Goal: Check status: Check status

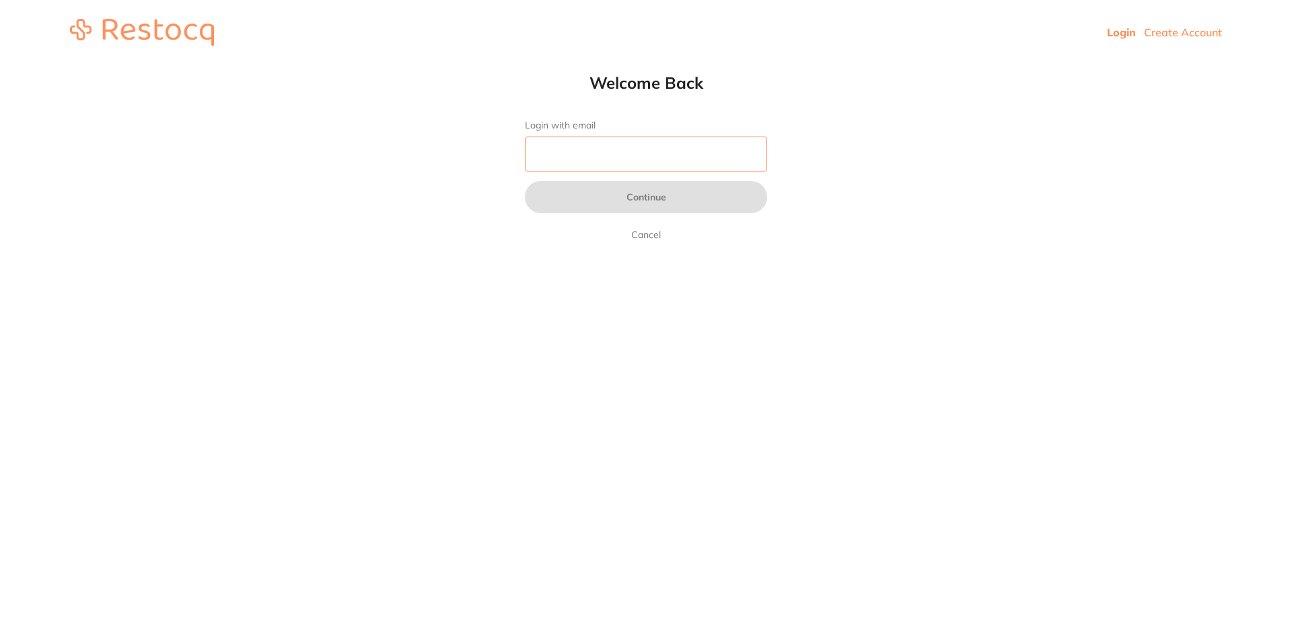
click at [729, 144] on input "Login with email" at bounding box center [646, 154] width 242 height 35
type input "[EMAIL_ADDRESS][DOMAIN_NAME]"
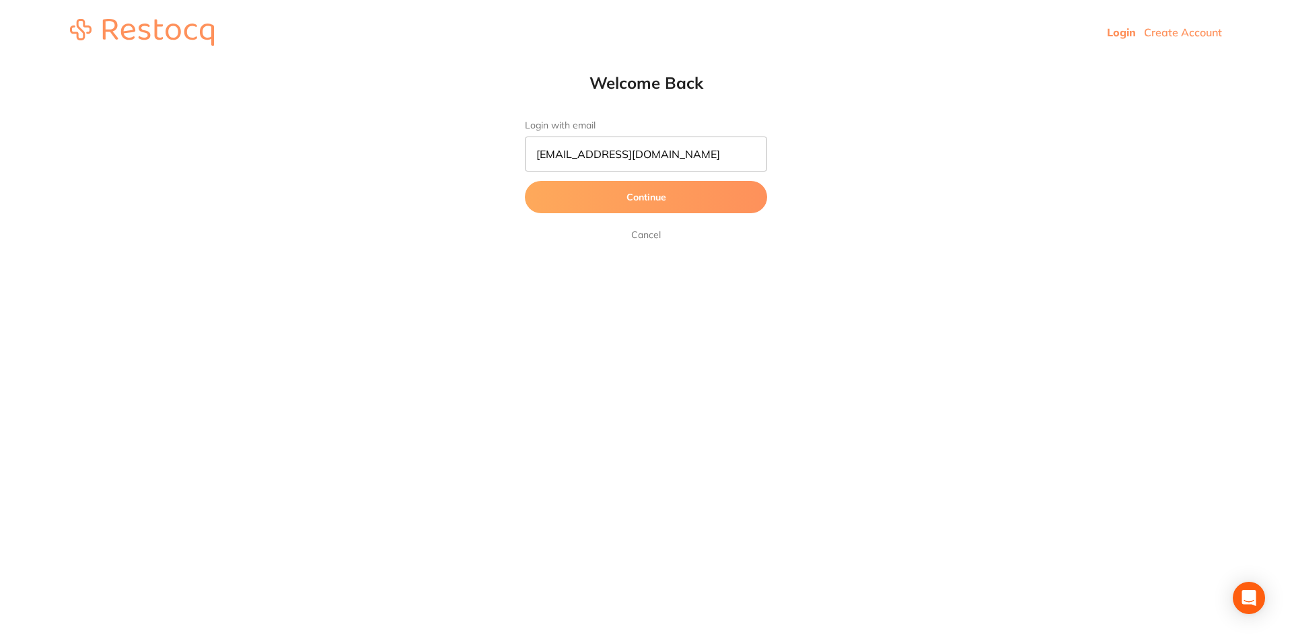
click at [725, 198] on button "Continue" at bounding box center [646, 197] width 242 height 32
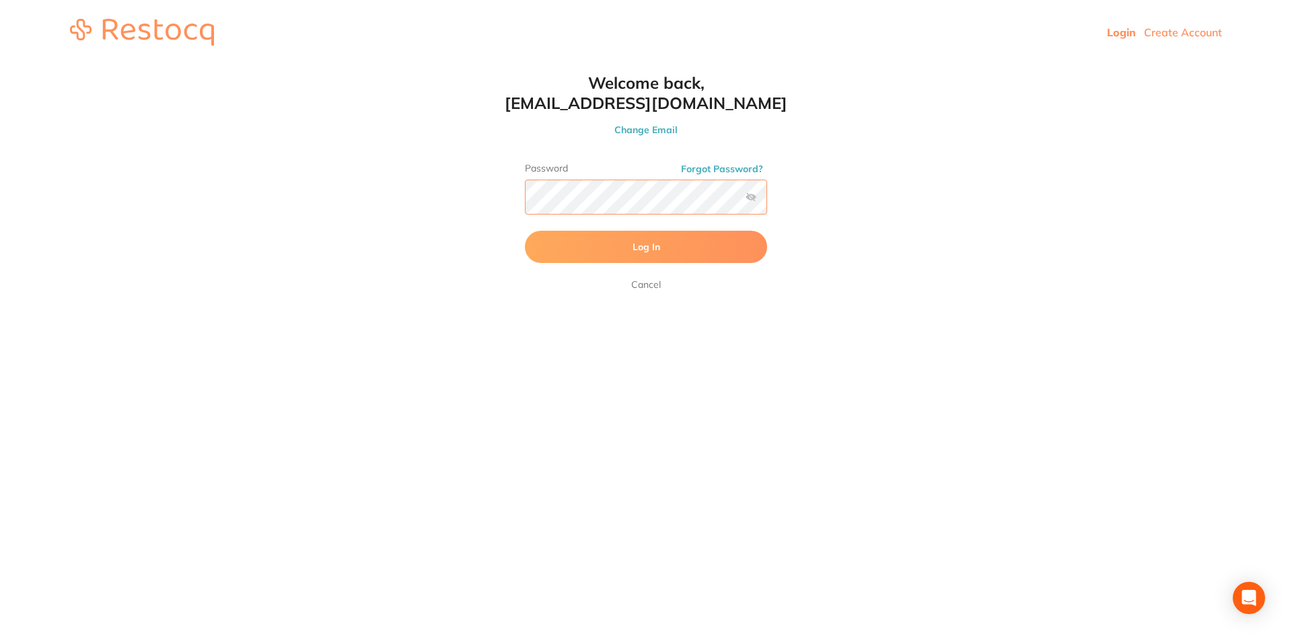
click at [525, 231] on button "Log In" at bounding box center [646, 247] width 242 height 32
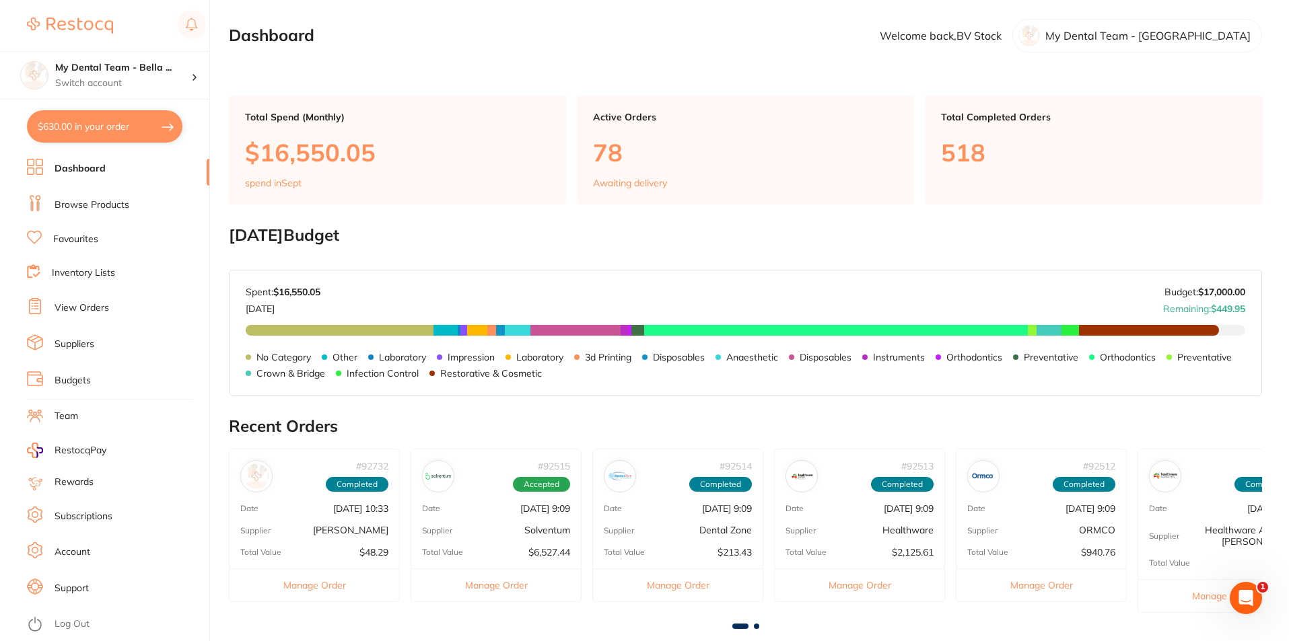
click at [108, 137] on button "$630.00 in your order" at bounding box center [104, 126] width 155 height 32
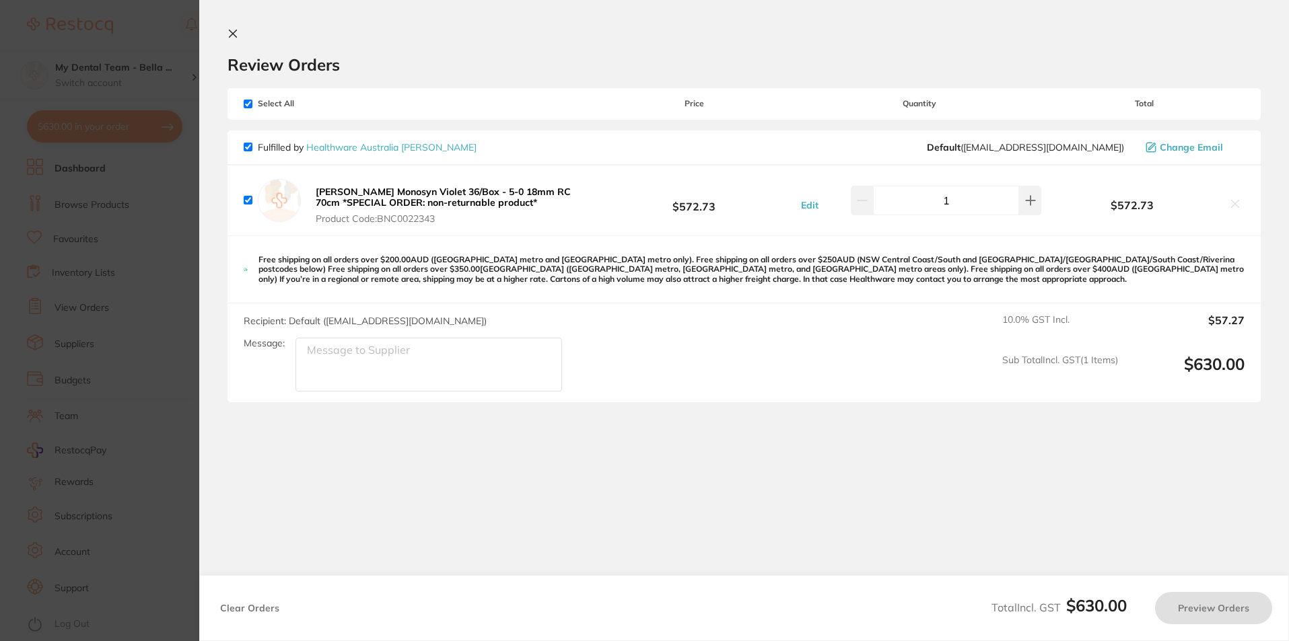
checkbox input "true"
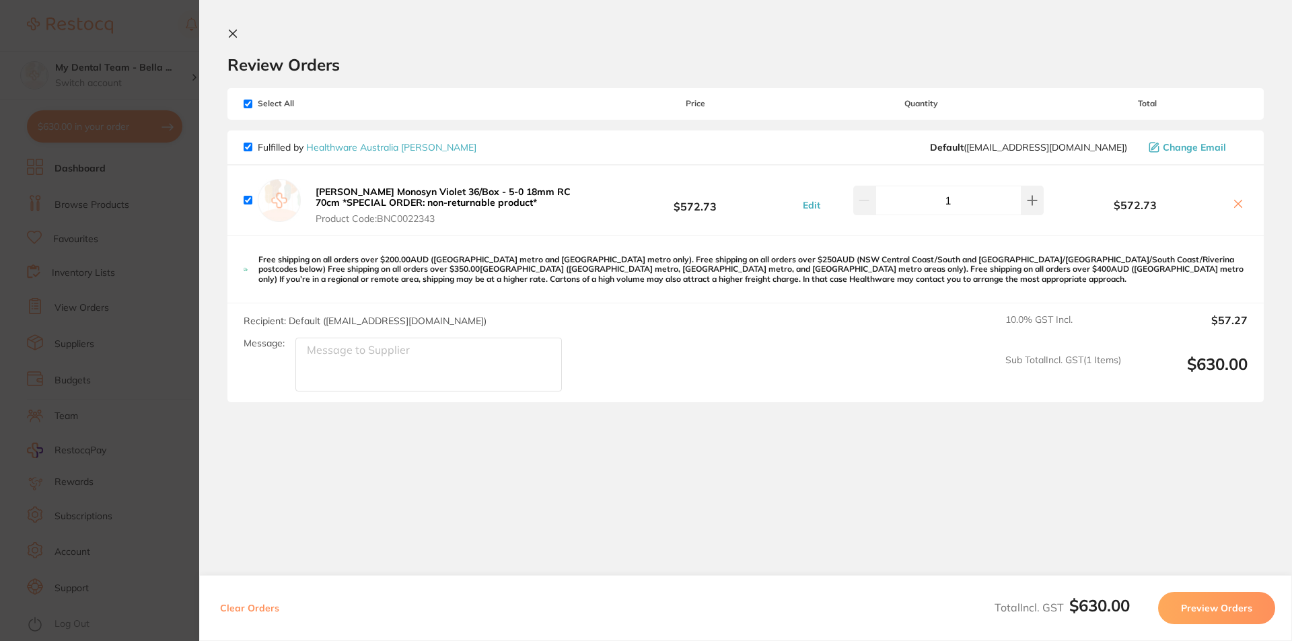
click at [171, 280] on section "Update RRP Set your pre negotiated price for this item. Item Agreed RRP (excl. …" at bounding box center [646, 320] width 1292 height 641
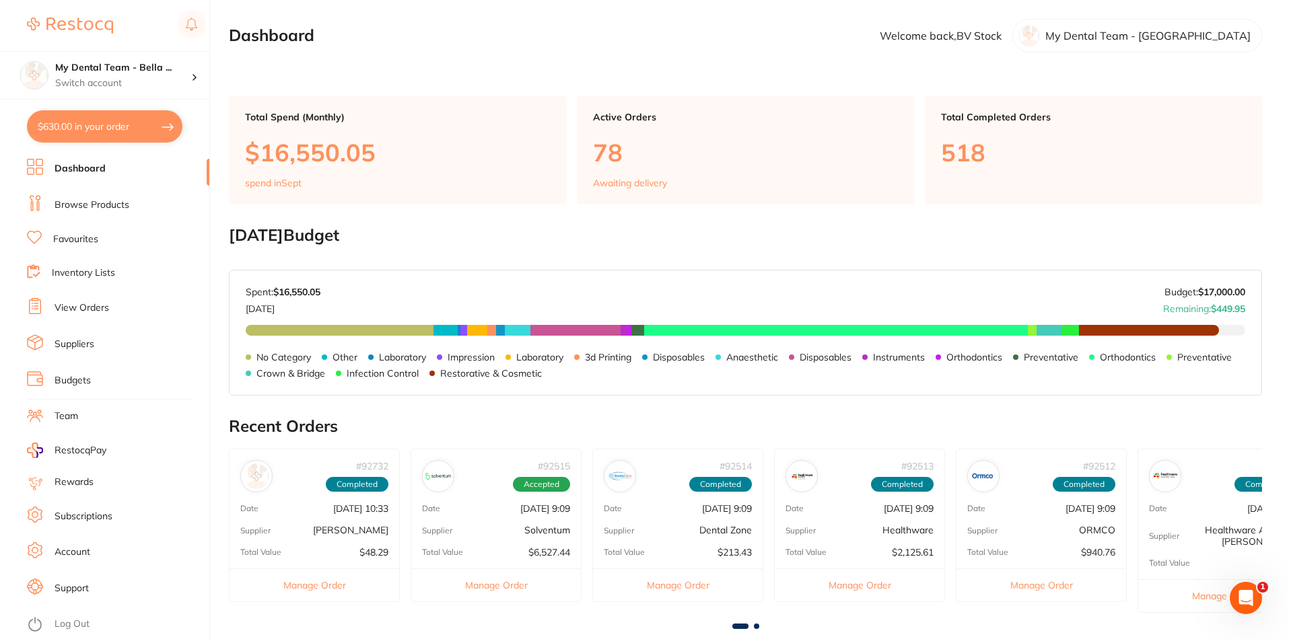
click at [91, 305] on link "View Orders" at bounding box center [82, 307] width 55 height 13
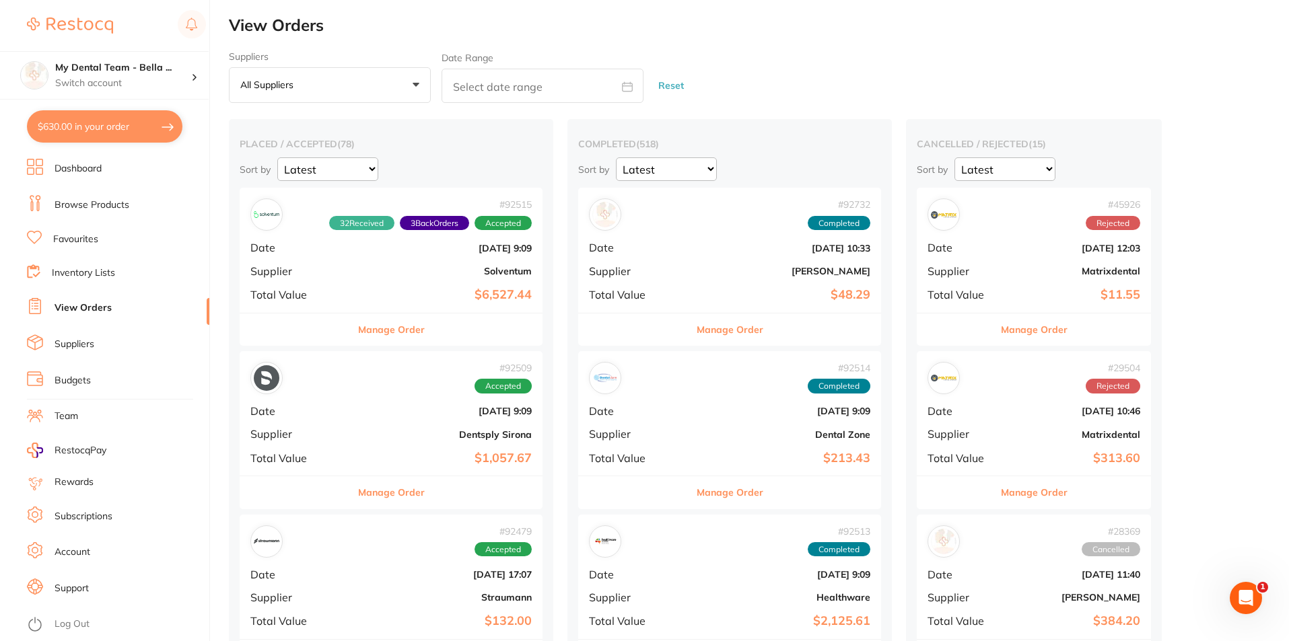
click at [373, 301] on b "$6,527.44" at bounding box center [441, 295] width 180 height 14
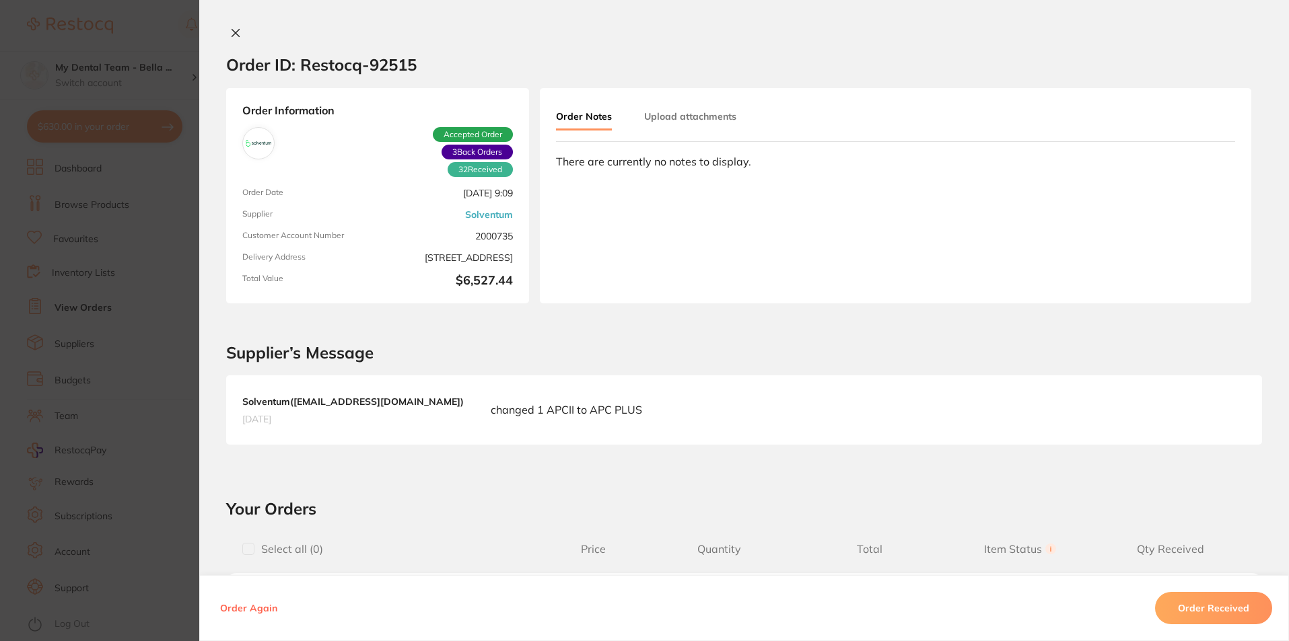
click at [233, 35] on icon at bounding box center [235, 33] width 11 height 11
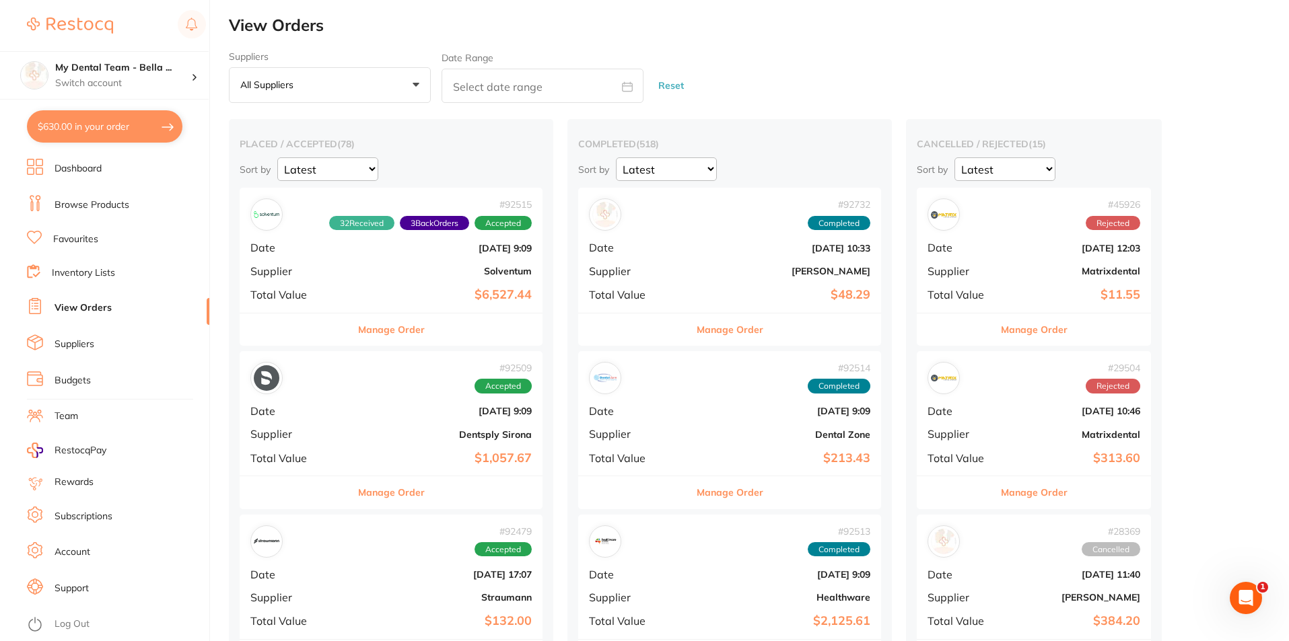
click at [605, 289] on span "Total Value" at bounding box center [634, 295] width 90 height 12
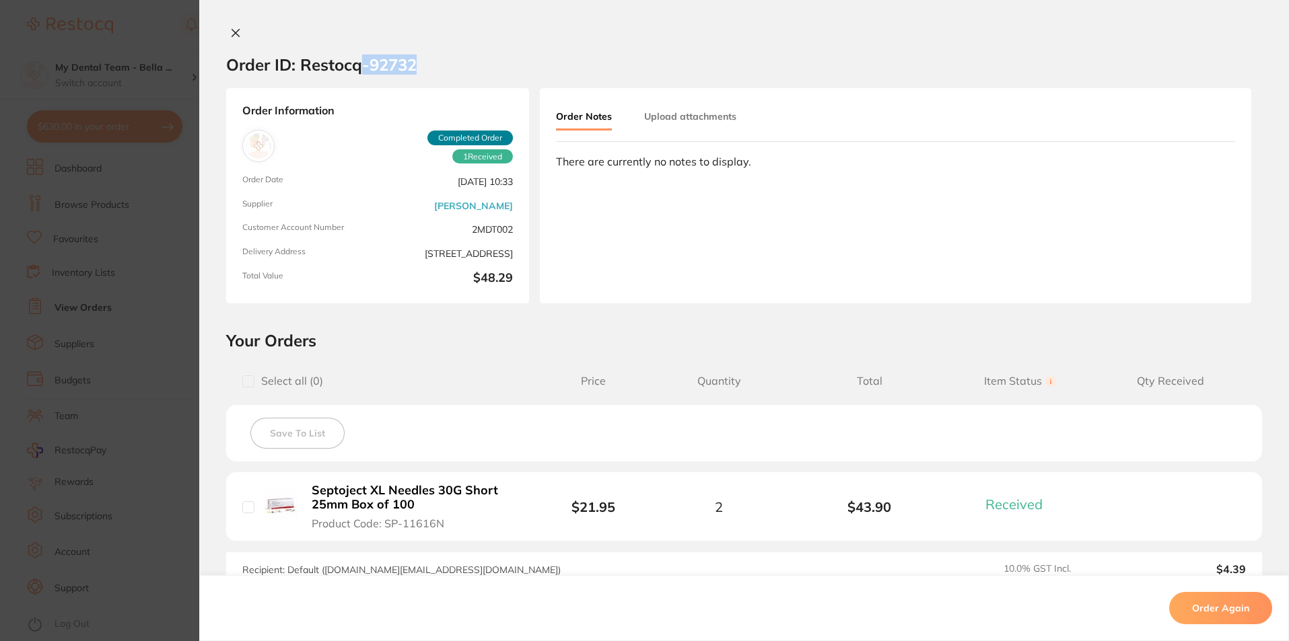
drag, startPoint x: 358, startPoint y: 66, endPoint x: 417, endPoint y: 65, distance: 58.6
click at [417, 65] on section "Order ID: Restocq- 92732" at bounding box center [743, 64] width 1089 height 47
click at [176, 289] on section "Order ID: Restocq- 92732 Order Information 1 Received Completed Order Order Dat…" at bounding box center [644, 320] width 1289 height 641
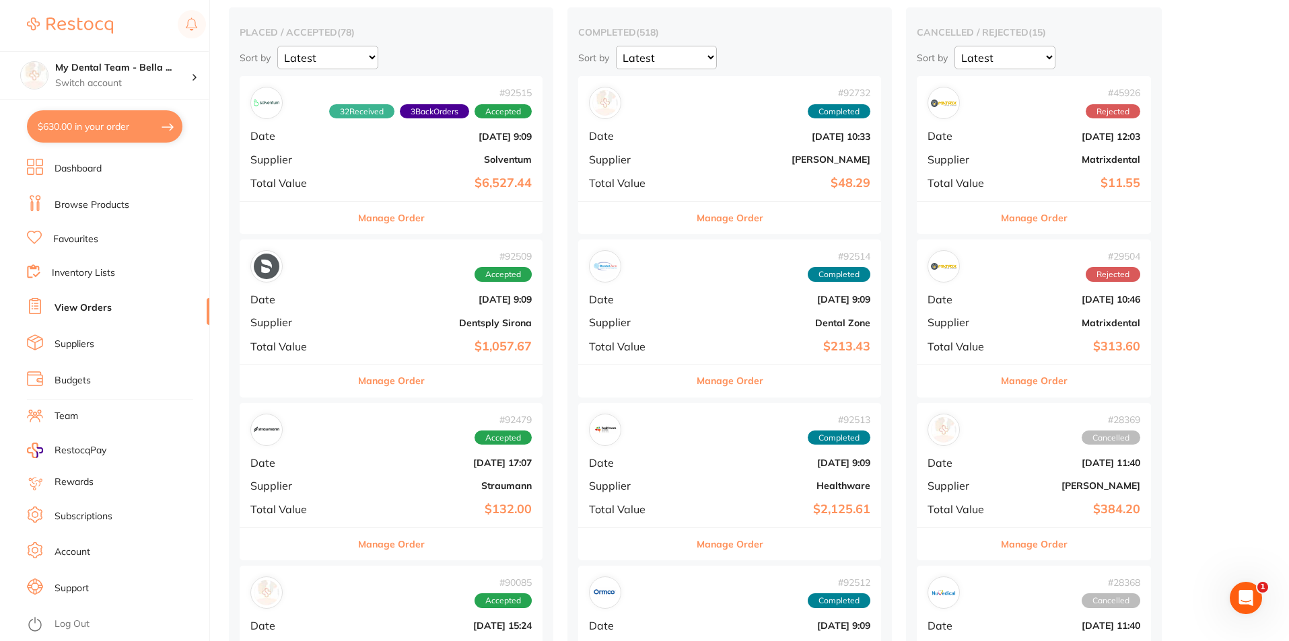
scroll to position [336, 0]
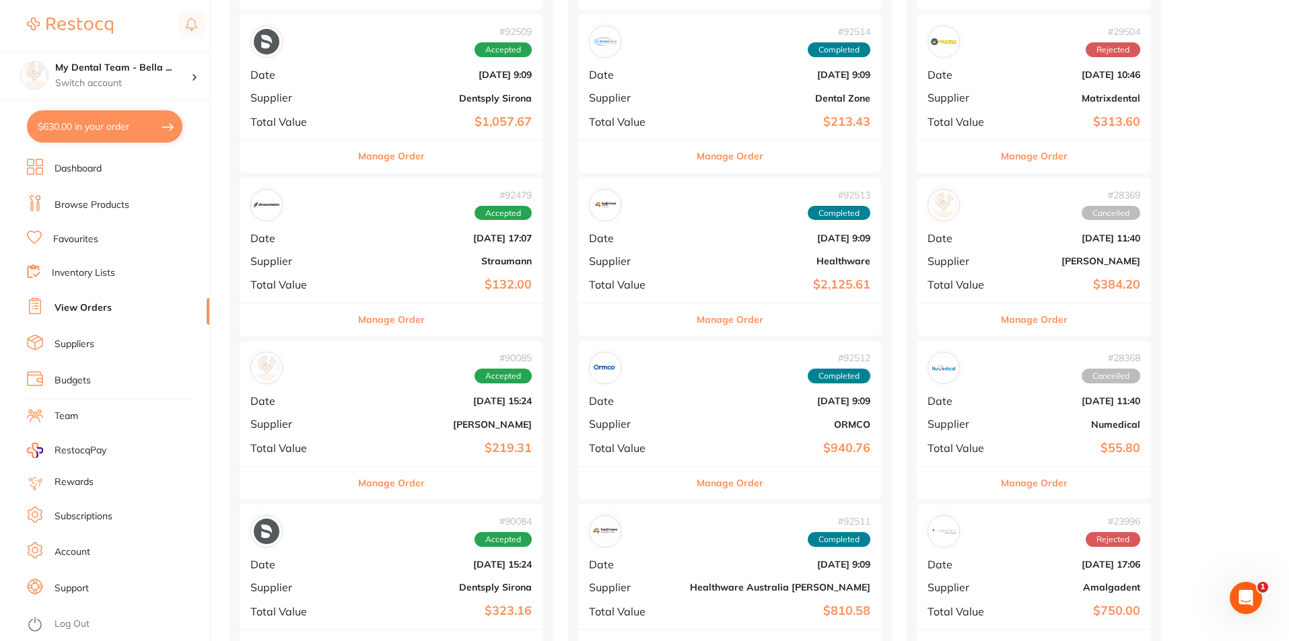
click at [81, 620] on link "Log Out" at bounding box center [72, 624] width 35 height 13
